Goal: Task Accomplishment & Management: Manage account settings

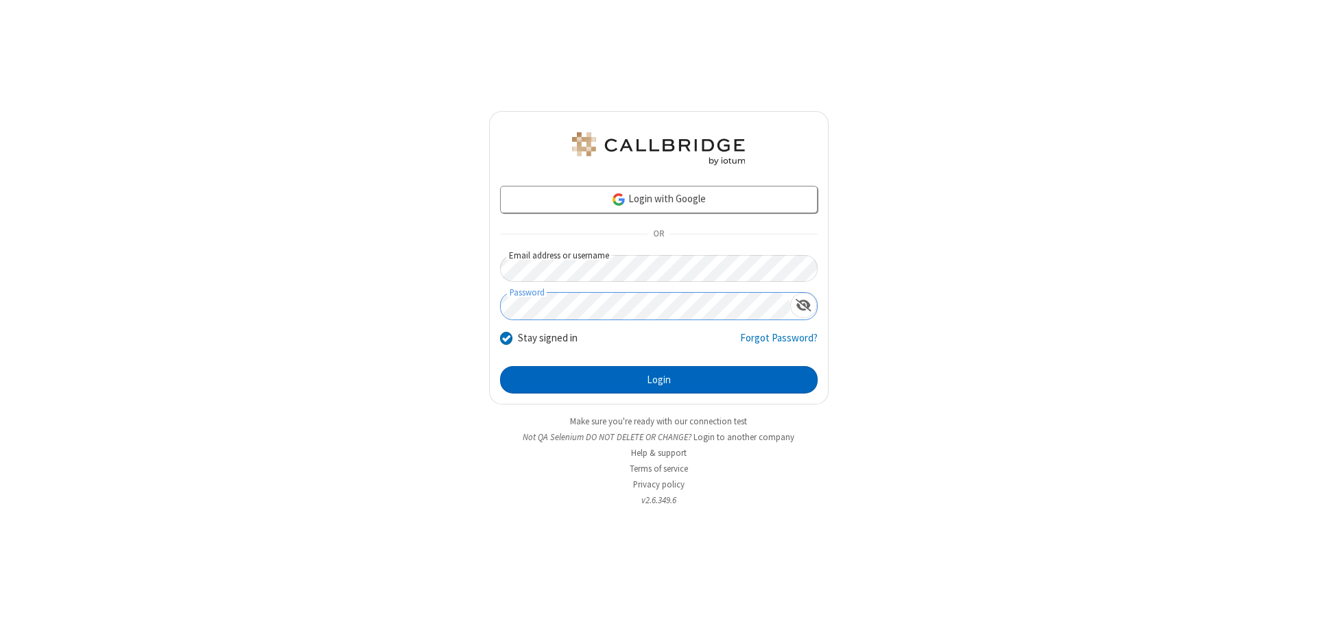
click at [659, 380] on button "Login" at bounding box center [659, 379] width 318 height 27
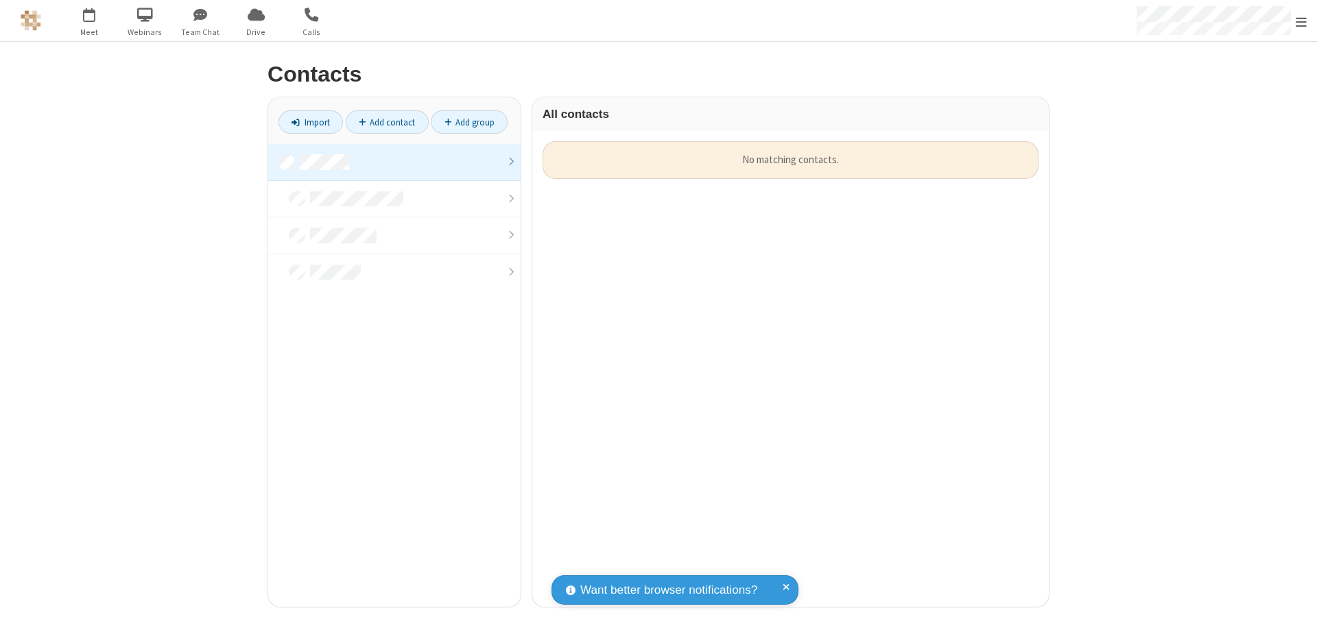
scroll to position [466, 506]
click at [394, 162] on link at bounding box center [394, 162] width 252 height 37
click at [387, 122] on link "Add contact" at bounding box center [387, 121] width 83 height 23
